Goal: Use online tool/utility: Utilize a website feature to perform a specific function

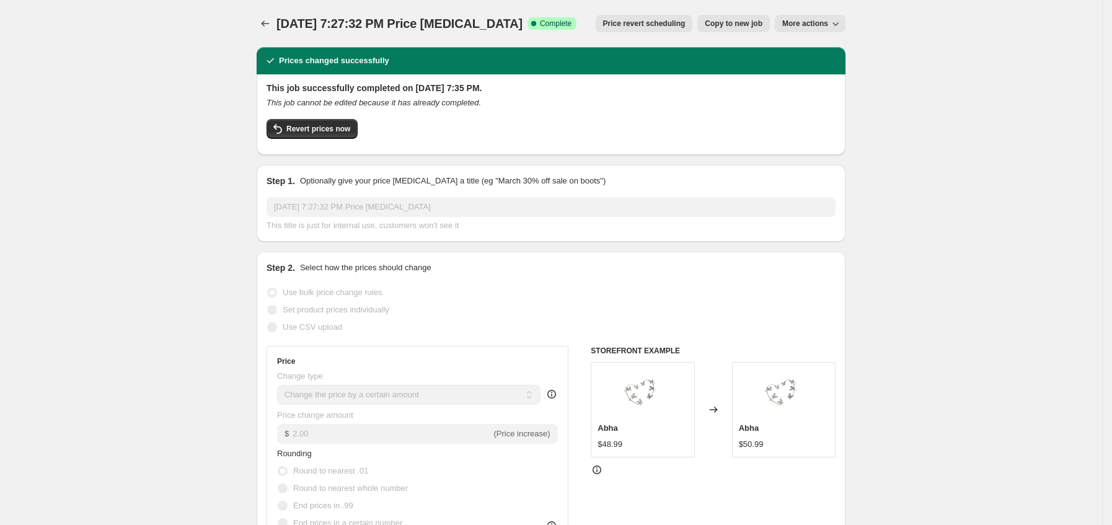
select select "by"
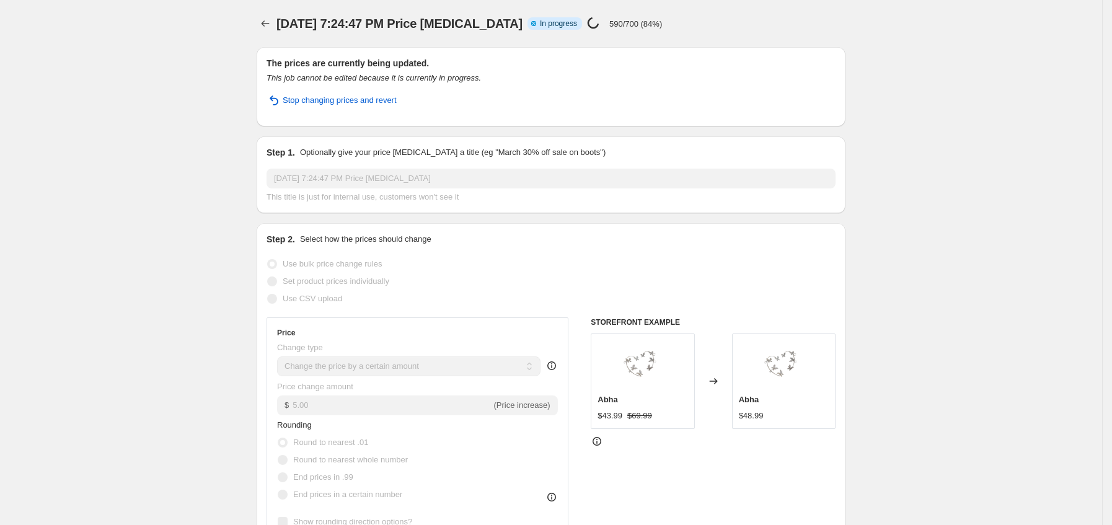
select select "by"
